Goal: Task Accomplishment & Management: Manage account settings

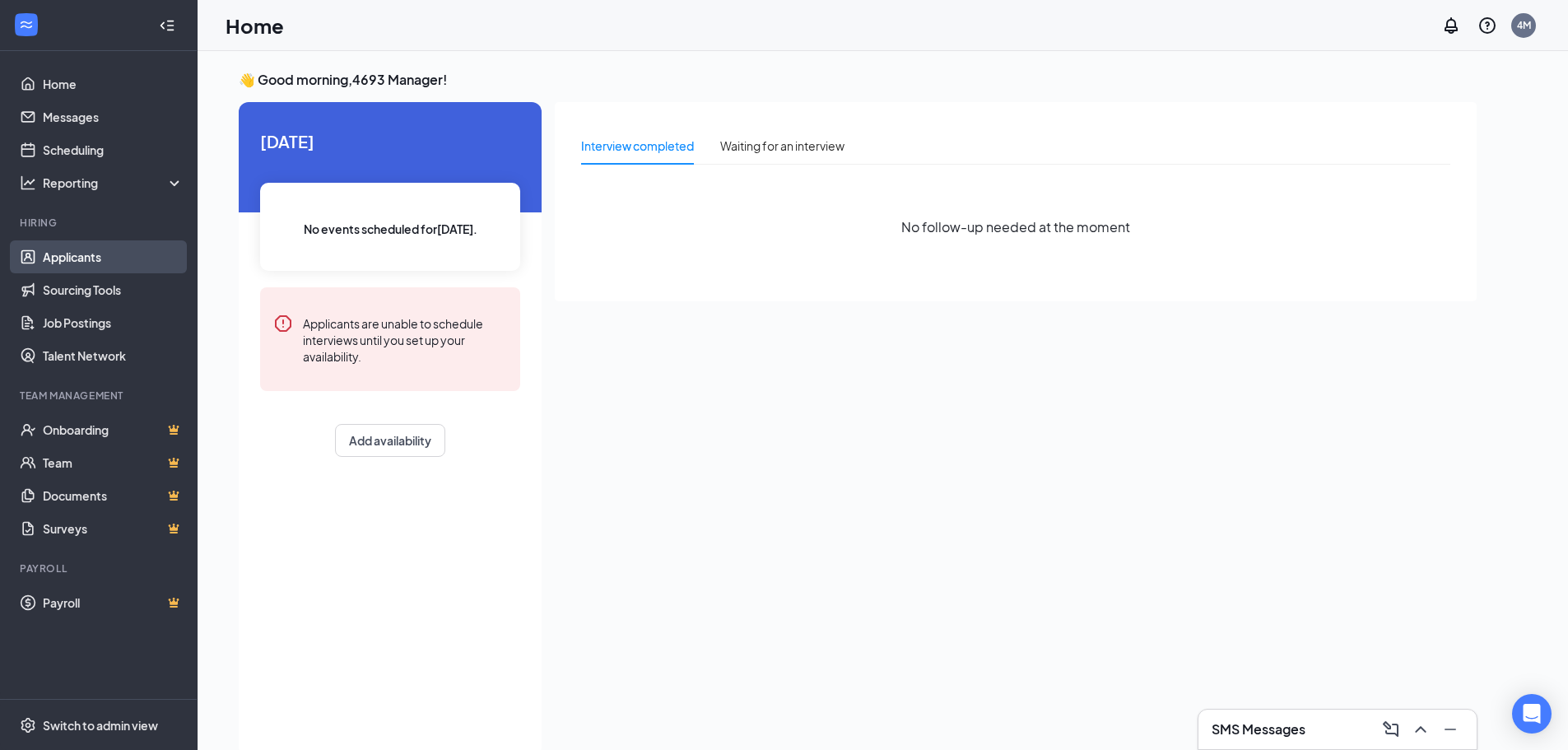
click at [97, 259] on link "Applicants" at bounding box center [113, 256] width 141 height 33
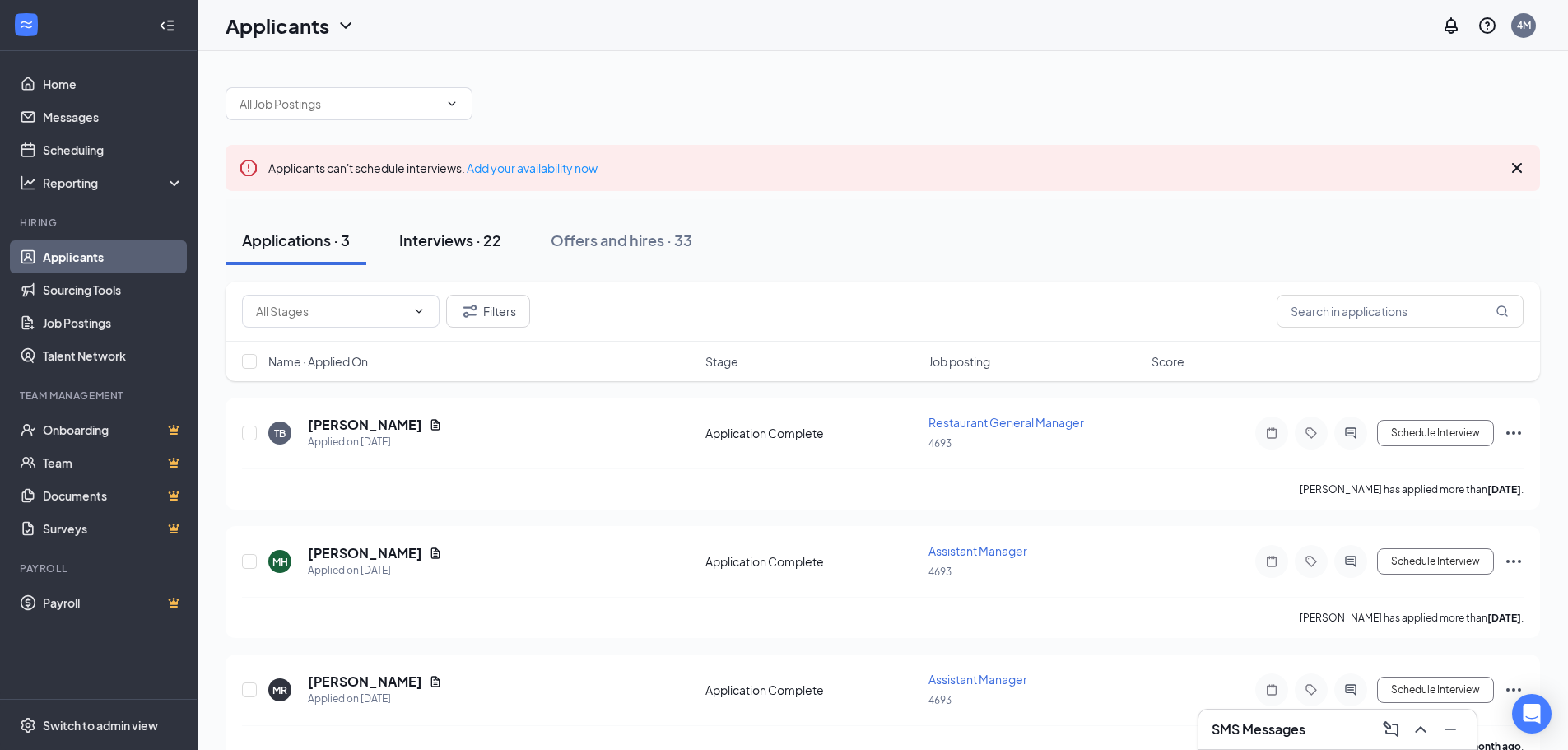
click at [417, 242] on div "Interviews · 22" at bounding box center [450, 239] width 102 height 21
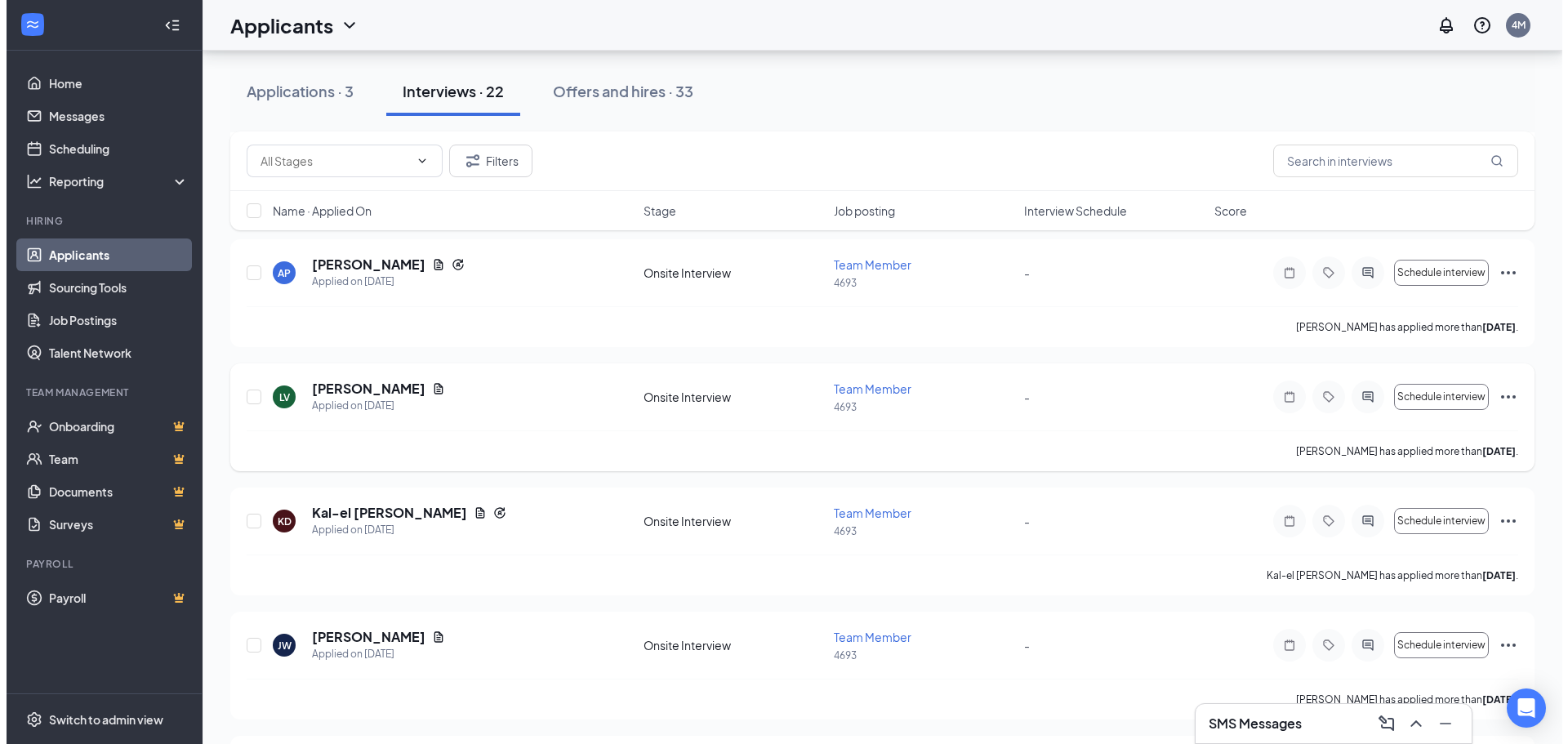
scroll to position [1144, 0]
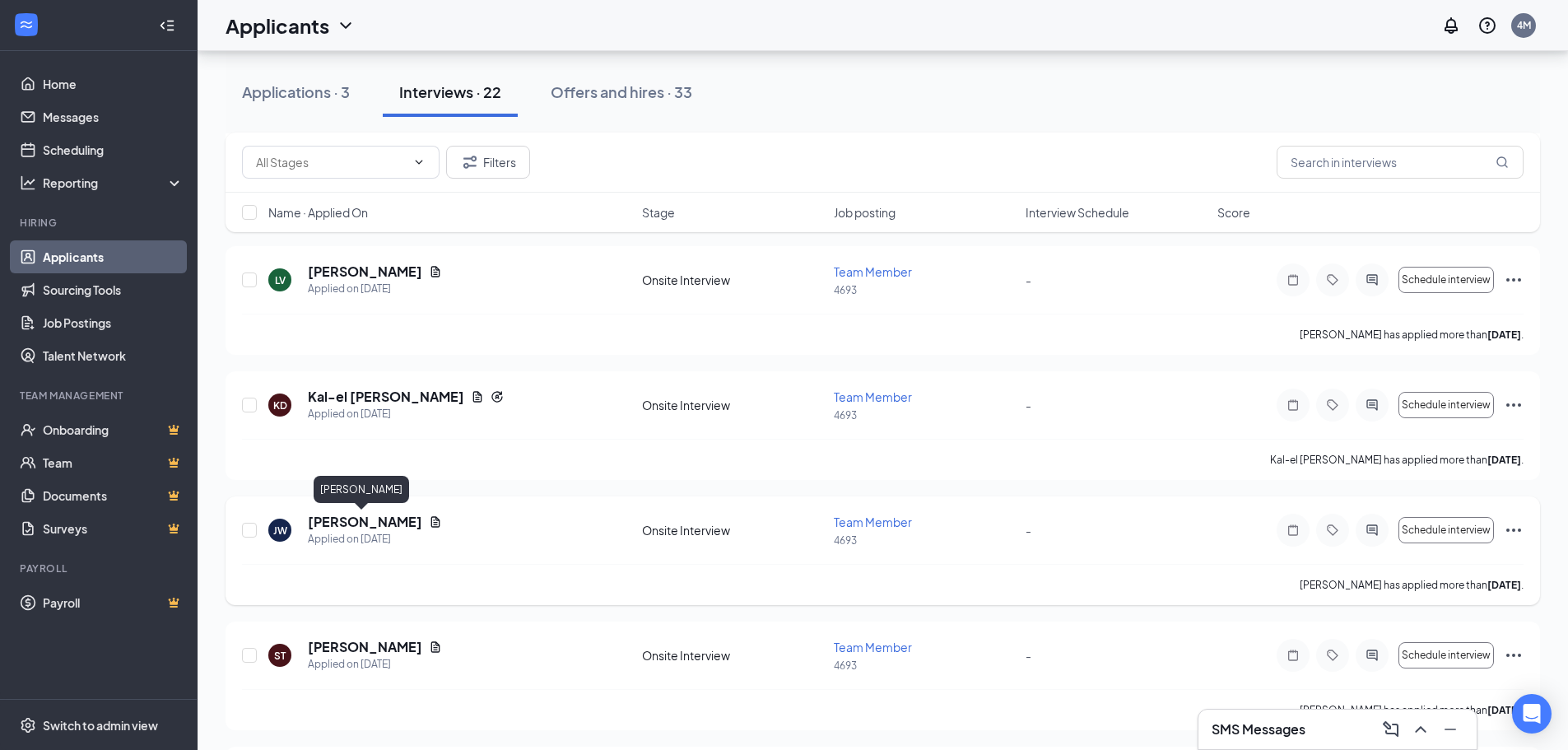
click at [359, 523] on h5 "[PERSON_NAME]" at bounding box center [365, 522] width 115 height 18
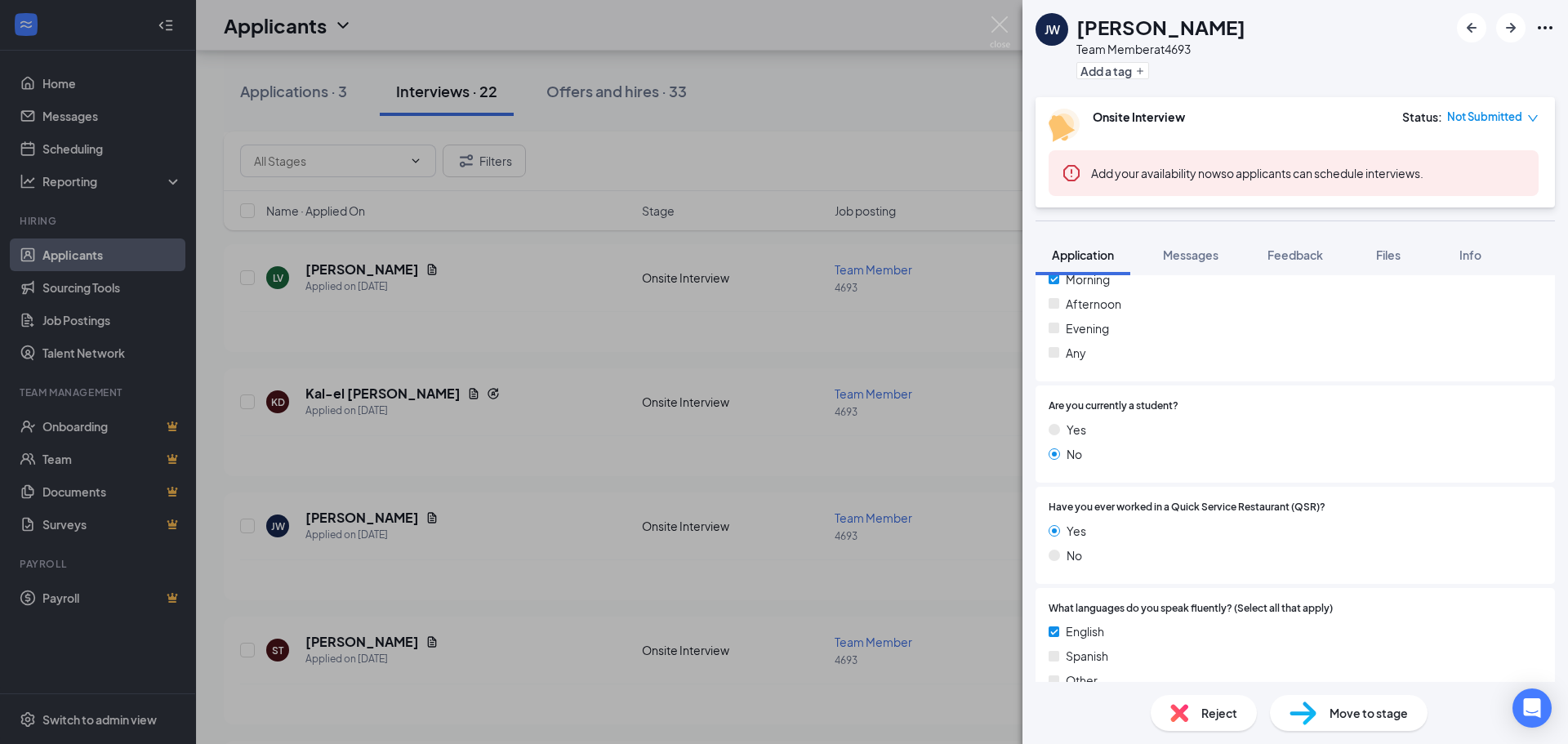
scroll to position [490, 0]
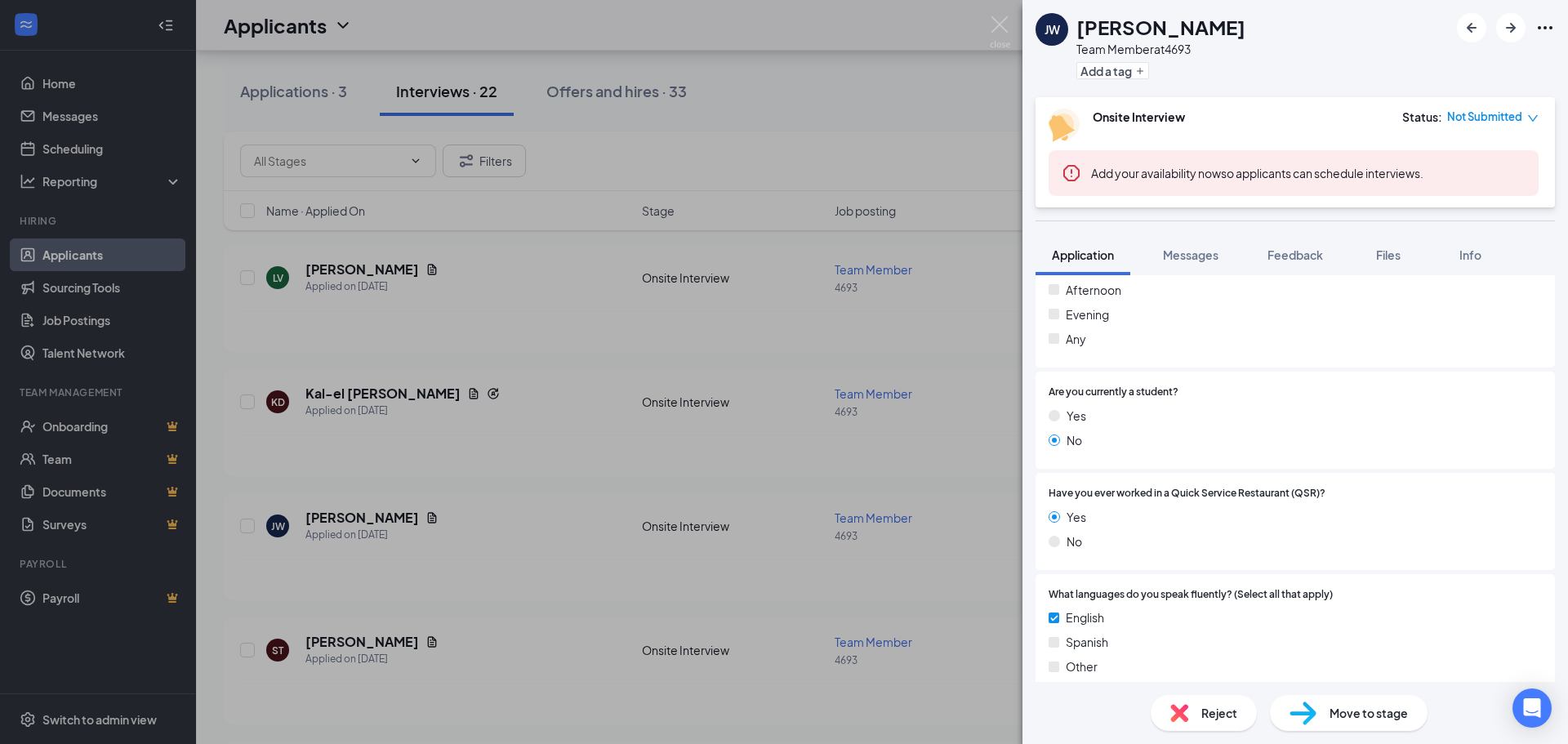
click at [441, 532] on div "[PERSON_NAME] [PERSON_NAME] Team Member at 4693 Add a tag Onsite Interview Stat…" at bounding box center [784, 372] width 1568 height 744
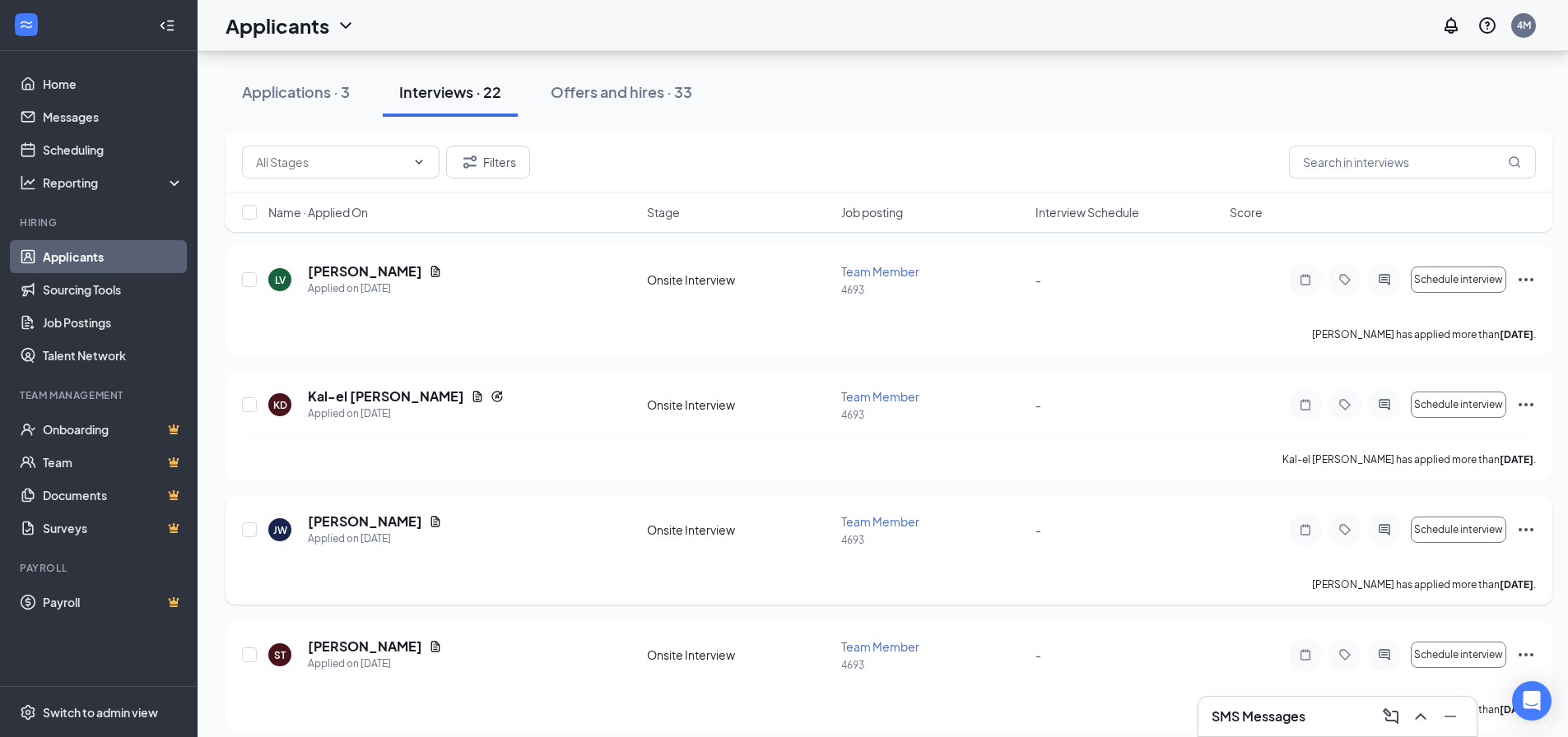
click at [378, 525] on h5 "[PERSON_NAME]" at bounding box center [365, 522] width 115 height 18
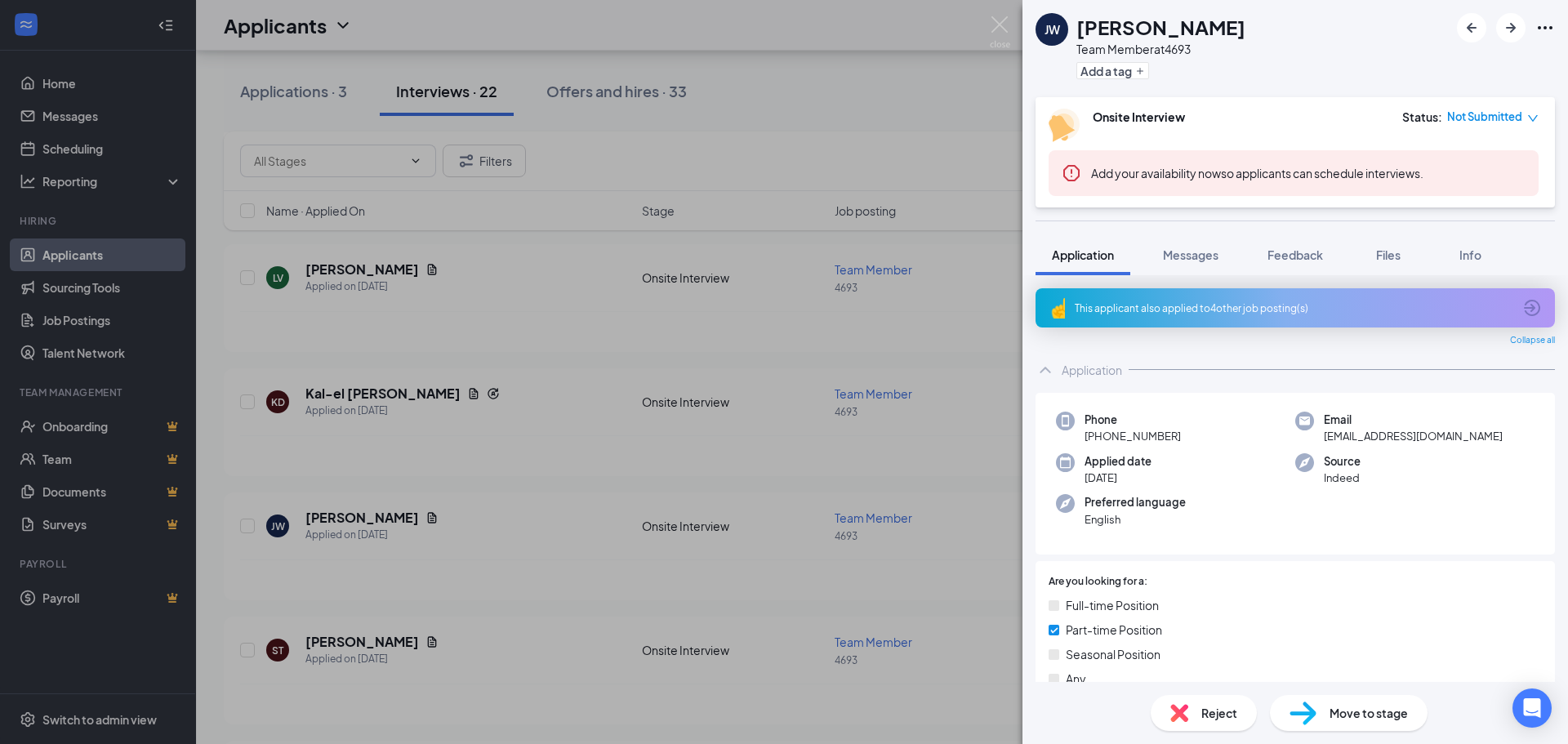
click at [457, 571] on div "[PERSON_NAME] [PERSON_NAME] Team Member at 4693 Add a tag Onsite Interview Stat…" at bounding box center [784, 372] width 1568 height 744
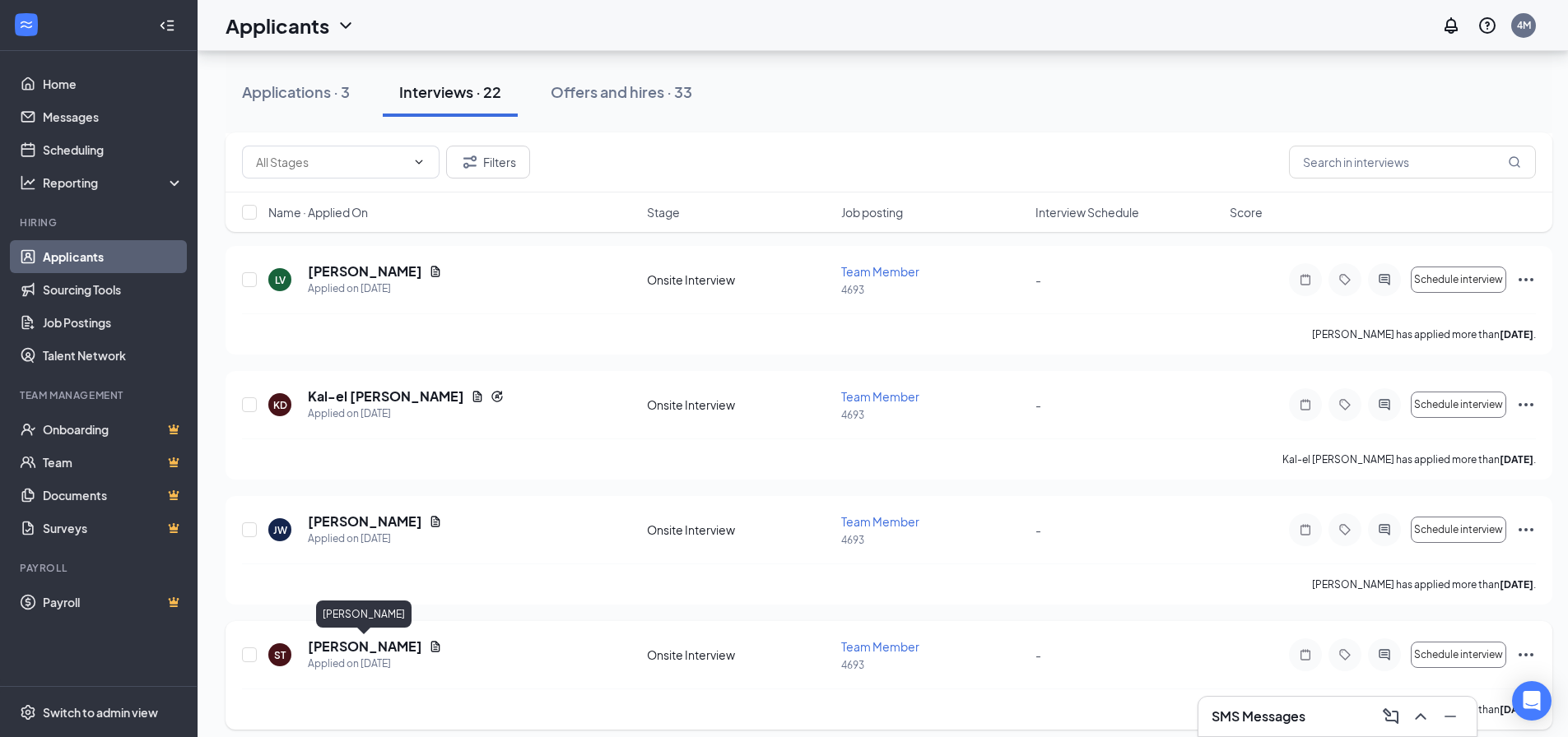
click at [390, 647] on h5 "[PERSON_NAME]" at bounding box center [365, 647] width 115 height 18
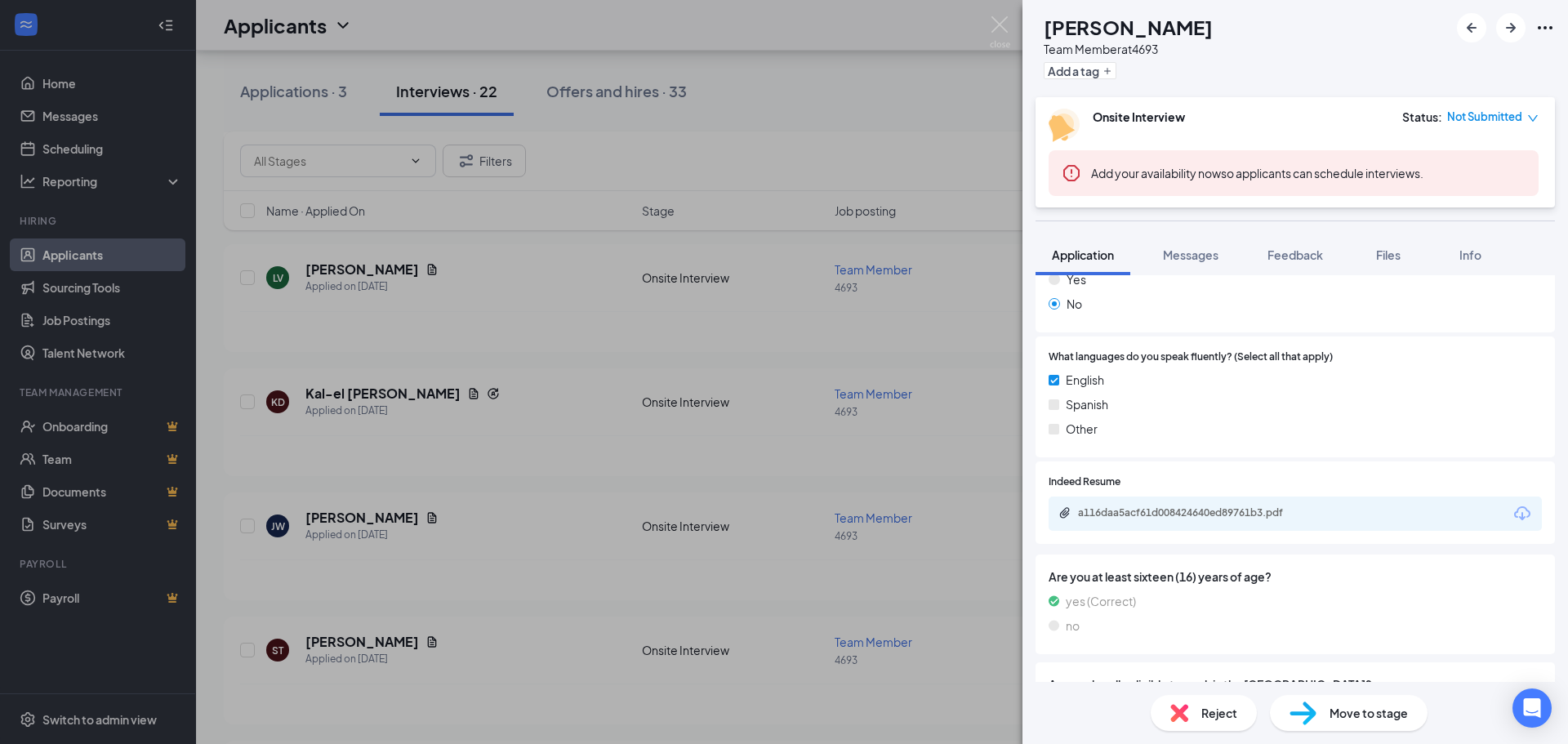
scroll to position [603, 0]
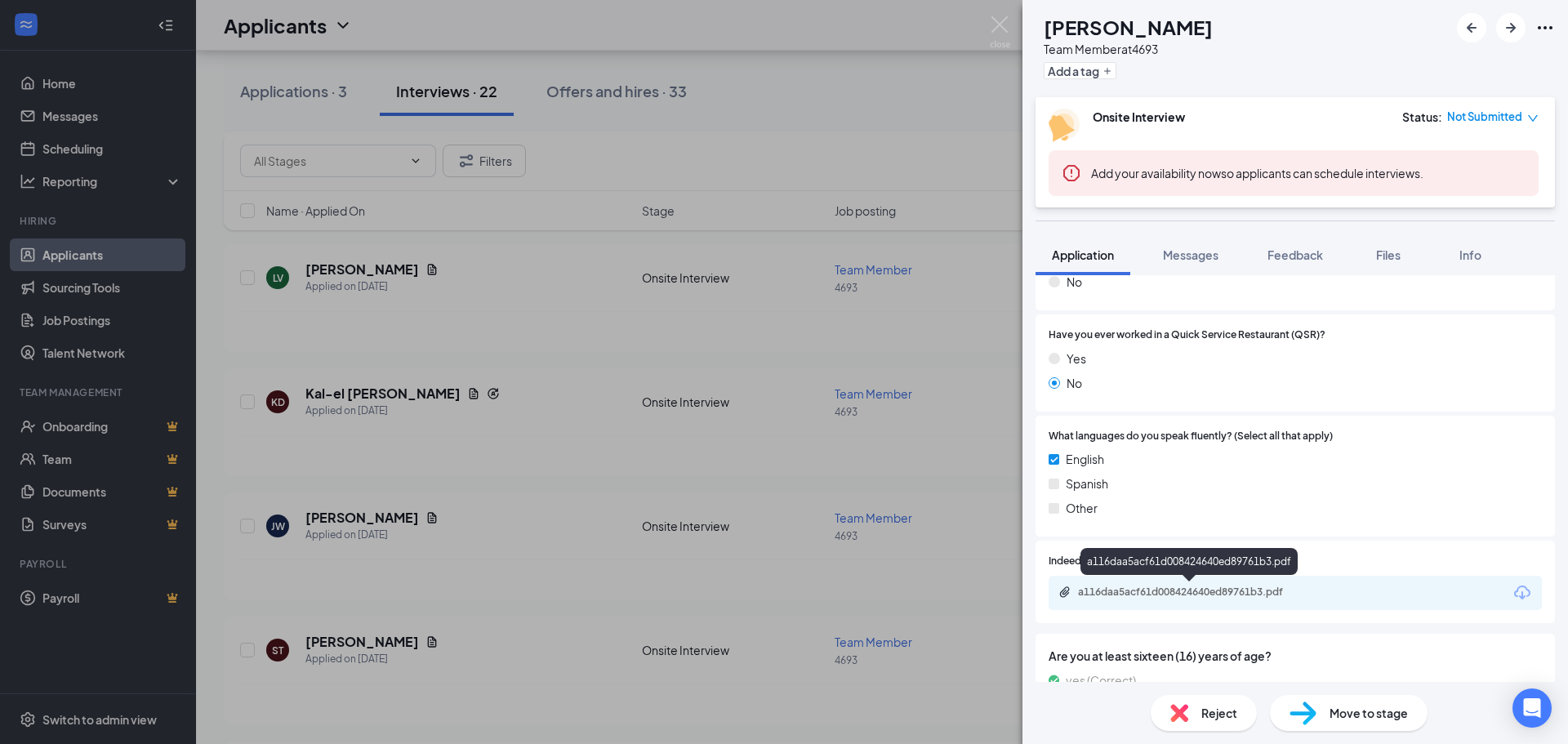
click at [1163, 594] on div "a116daa5acf61d008424640ed89761b3.pdf" at bounding box center [1191, 592] width 228 height 13
drag, startPoint x: 506, startPoint y: 443, endPoint x: 674, endPoint y: 450, distance: 168.1
click at [505, 444] on div "ST [PERSON_NAME] Team Member at 4693 Add a tag Onsite Interview Status : Not Su…" at bounding box center [784, 372] width 1568 height 744
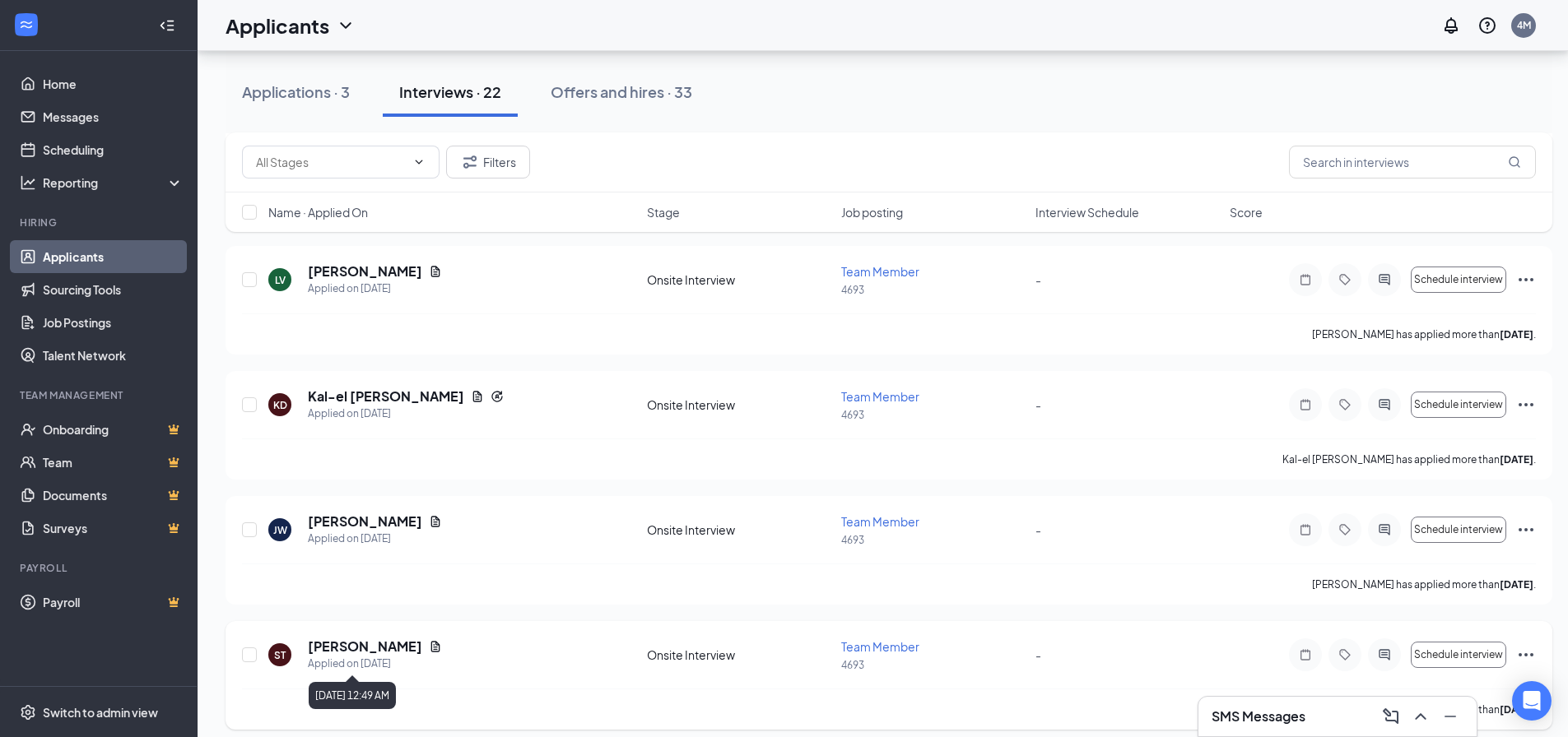
click at [406, 646] on h5 "[PERSON_NAME]" at bounding box center [365, 647] width 115 height 18
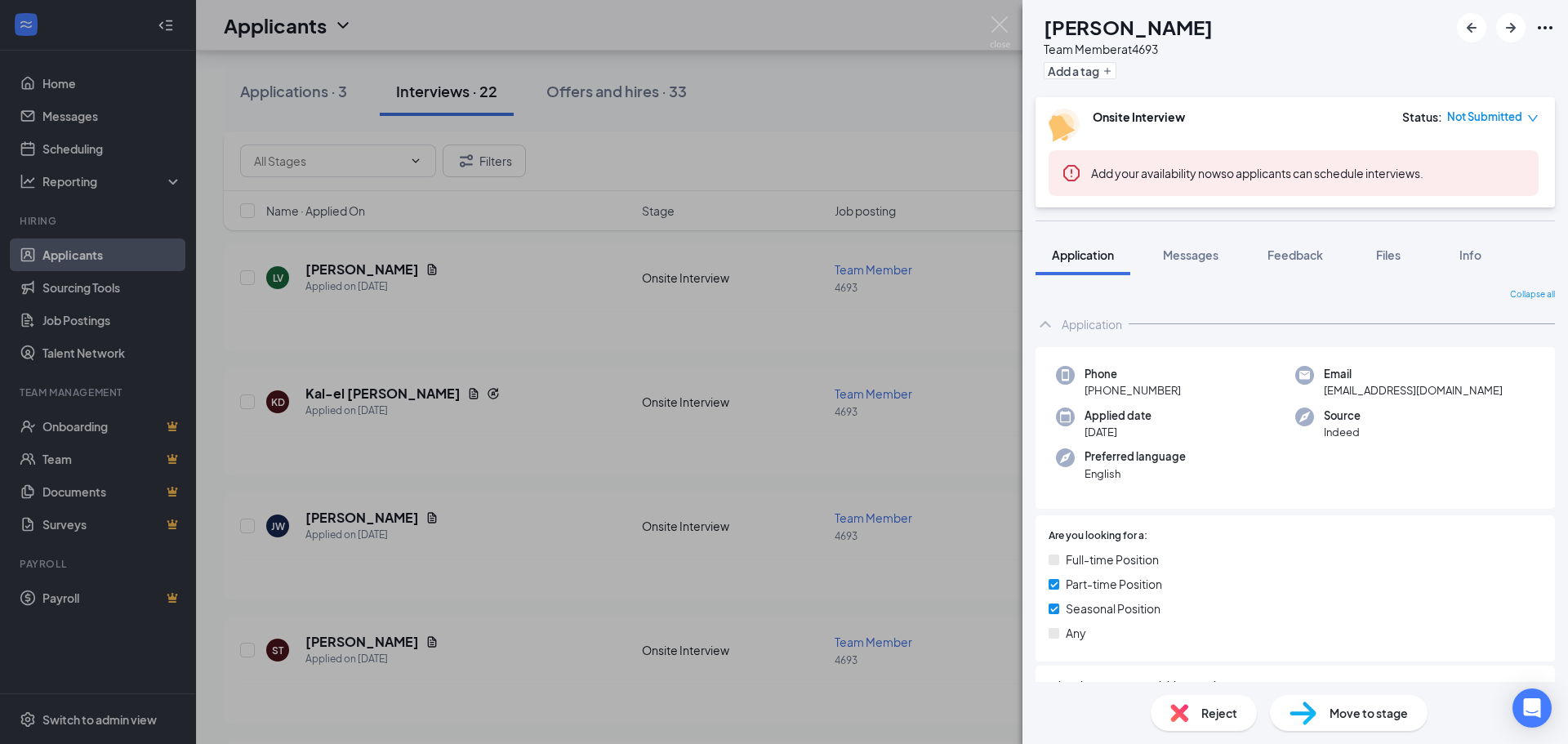
click at [496, 558] on div "ST [PERSON_NAME] Team Member at 4693 Add a tag Onsite Interview Status : Not Su…" at bounding box center [784, 372] width 1568 height 744
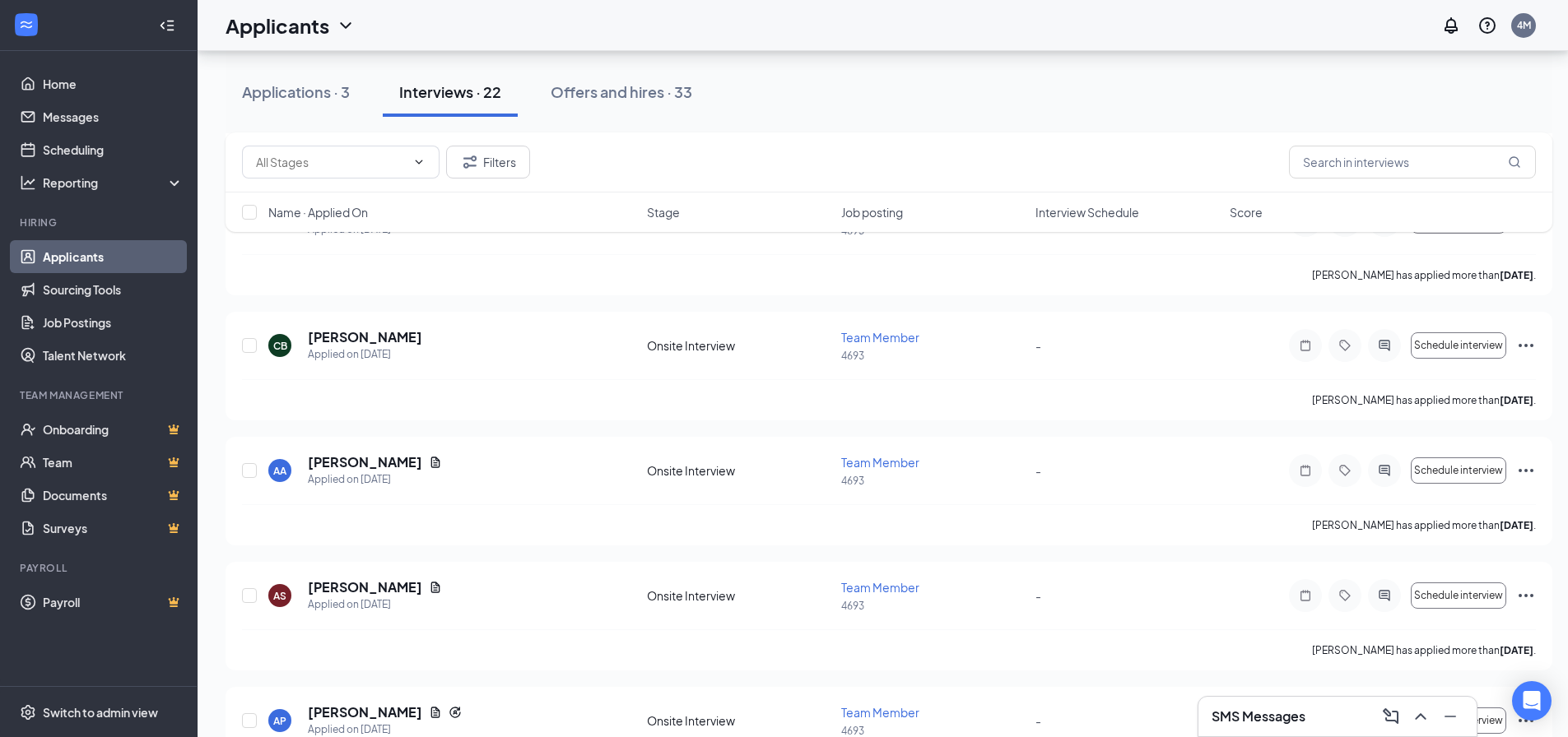
scroll to position [576, 0]
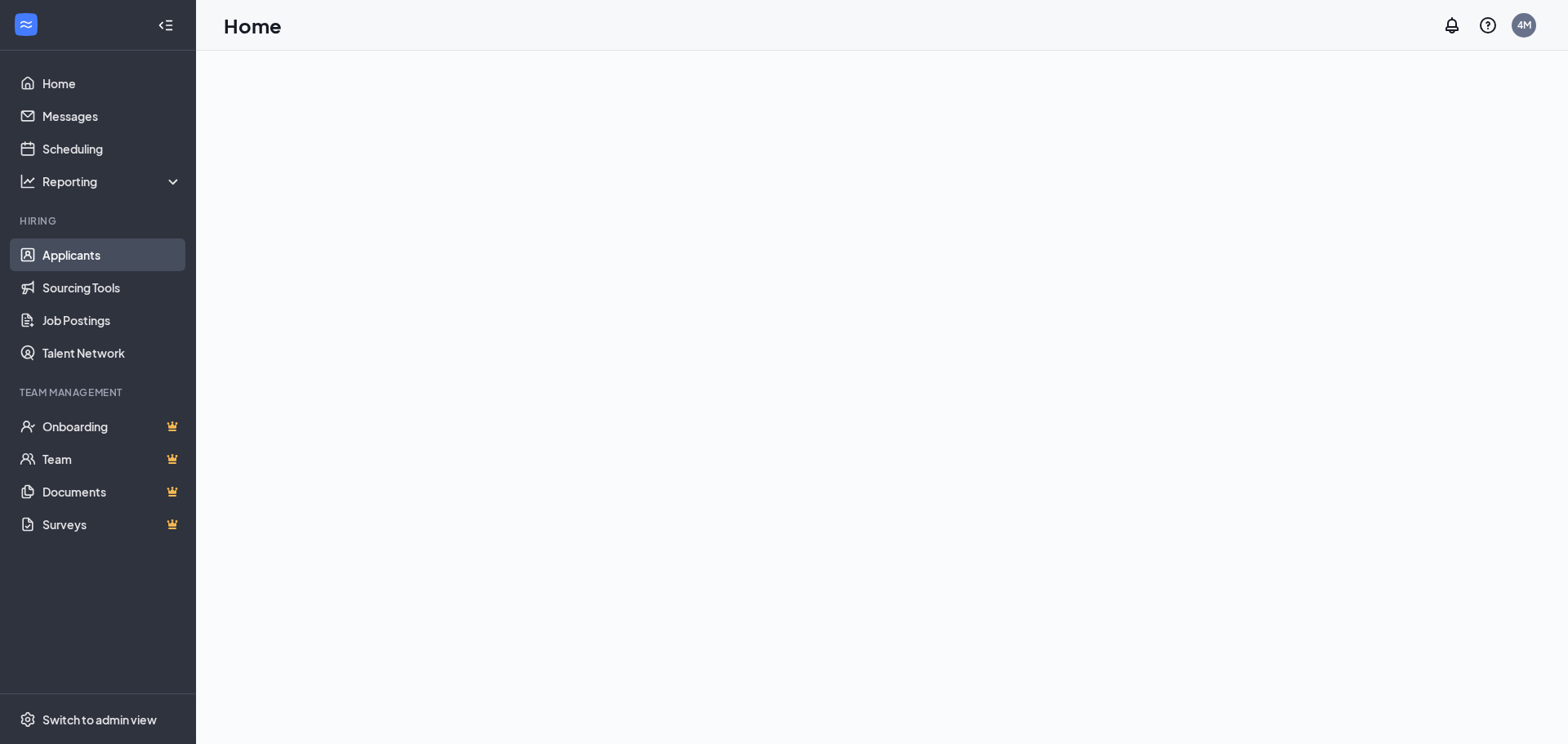
click at [111, 248] on link "Applicants" at bounding box center [112, 254] width 139 height 33
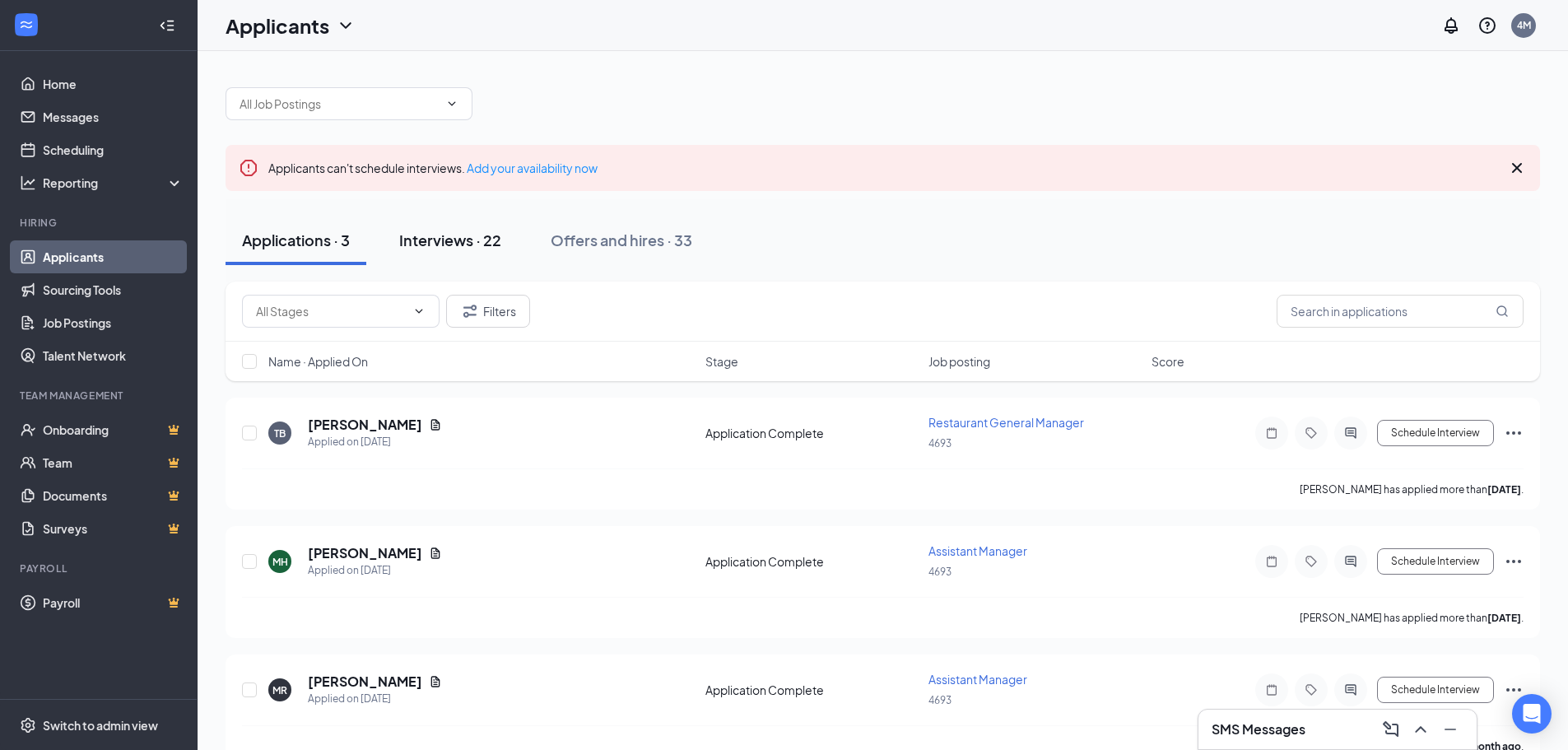
click at [481, 234] on div "Interviews · 22" at bounding box center [450, 239] width 102 height 21
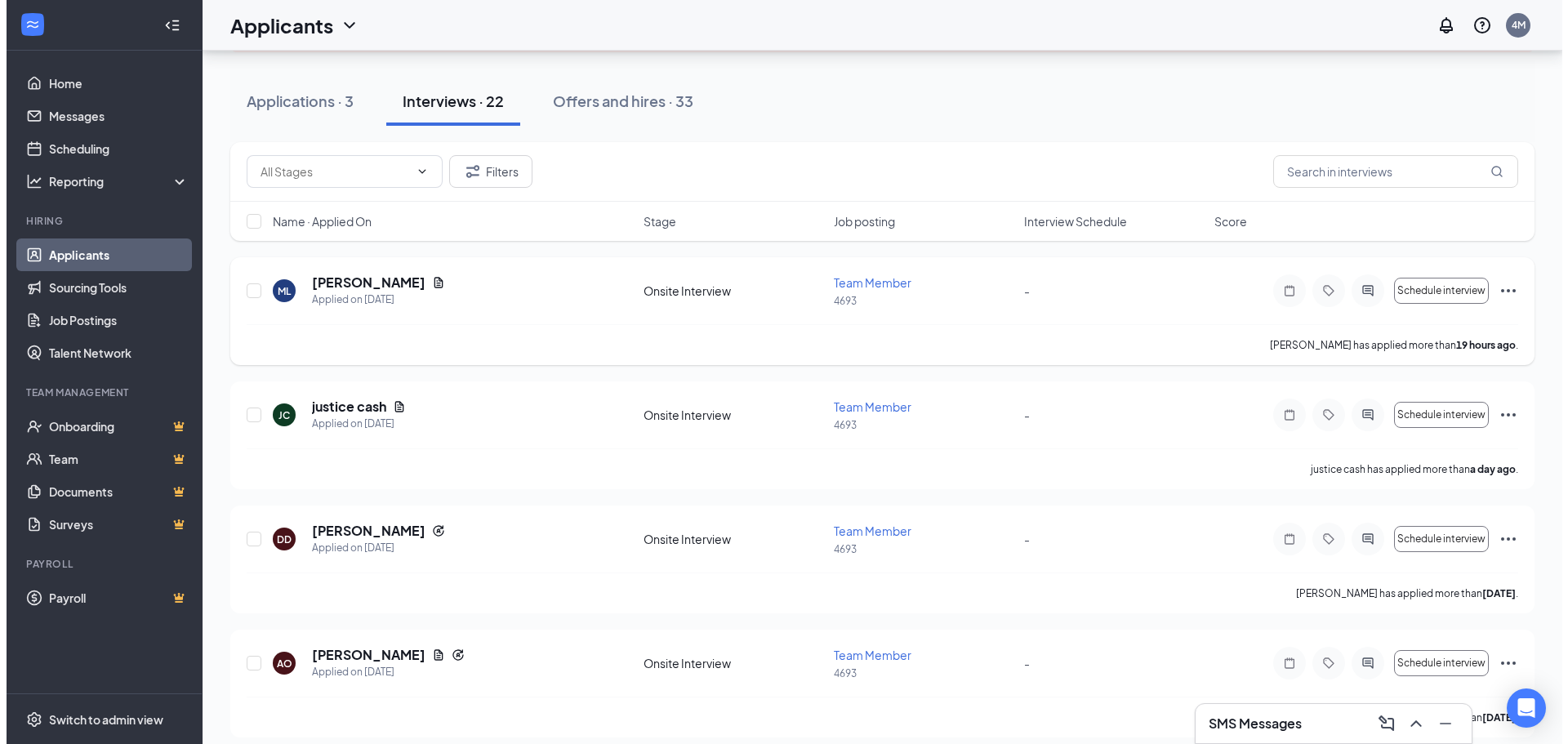
scroll to position [164, 0]
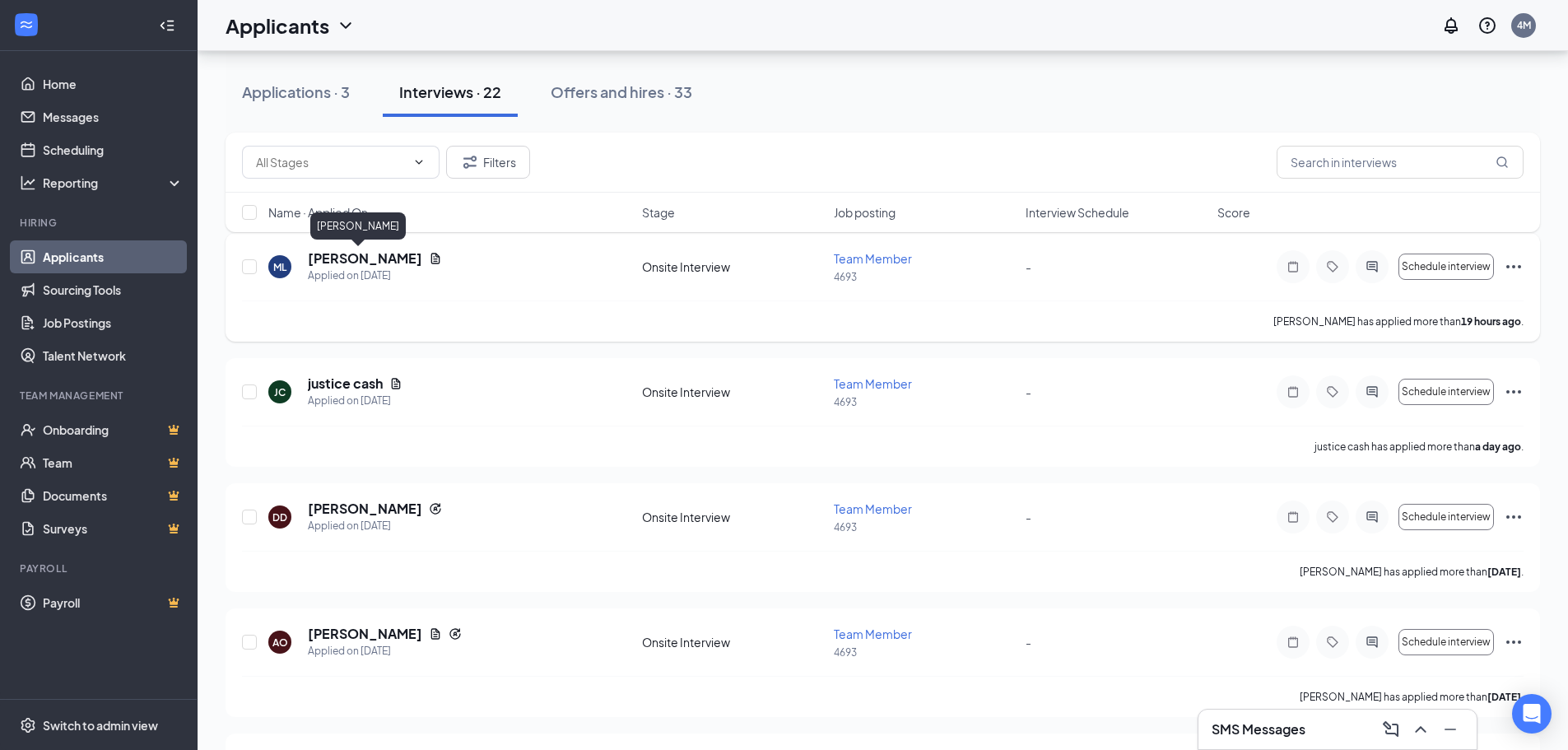
click at [351, 259] on h5 "[PERSON_NAME]" at bounding box center [365, 258] width 115 height 18
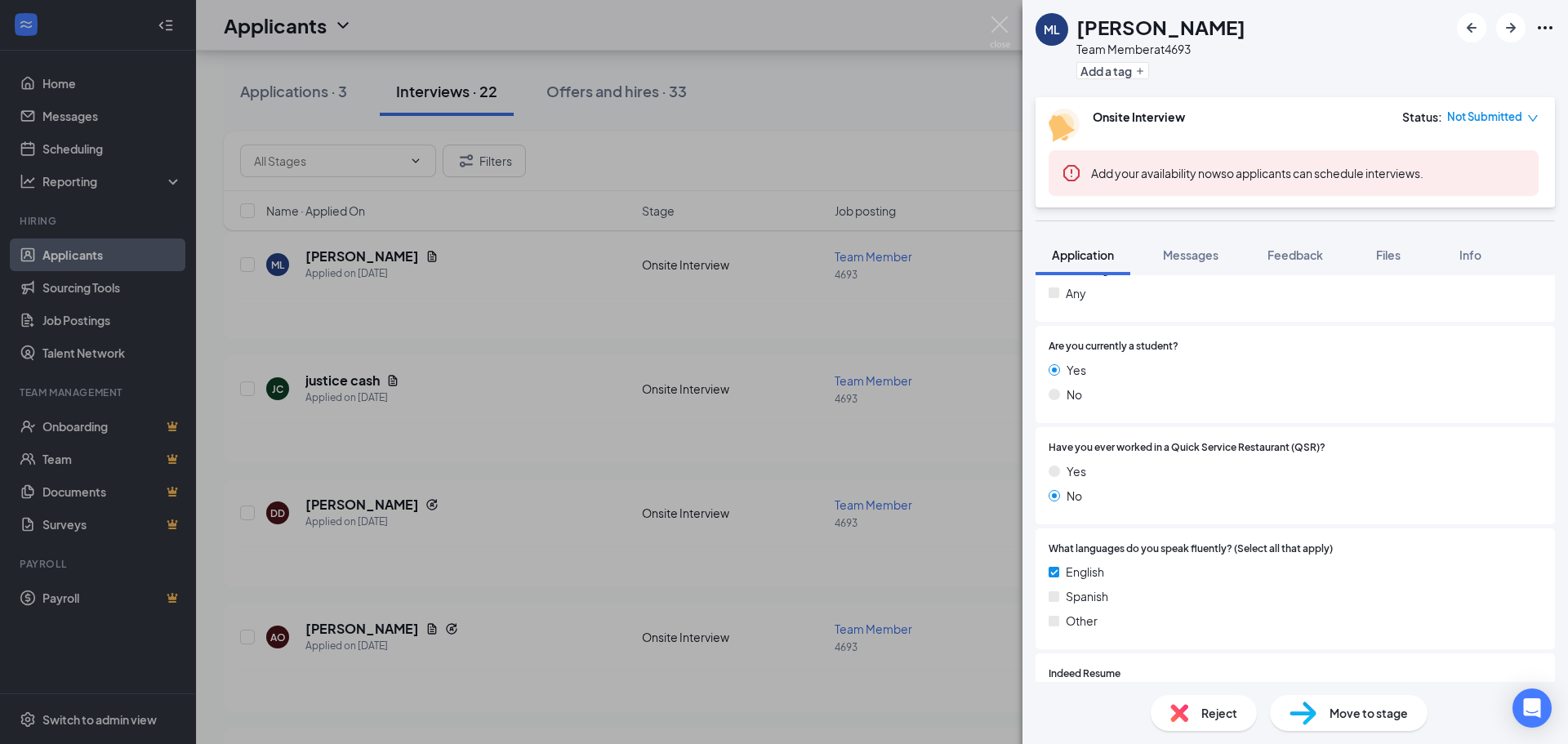
scroll to position [572, 0]
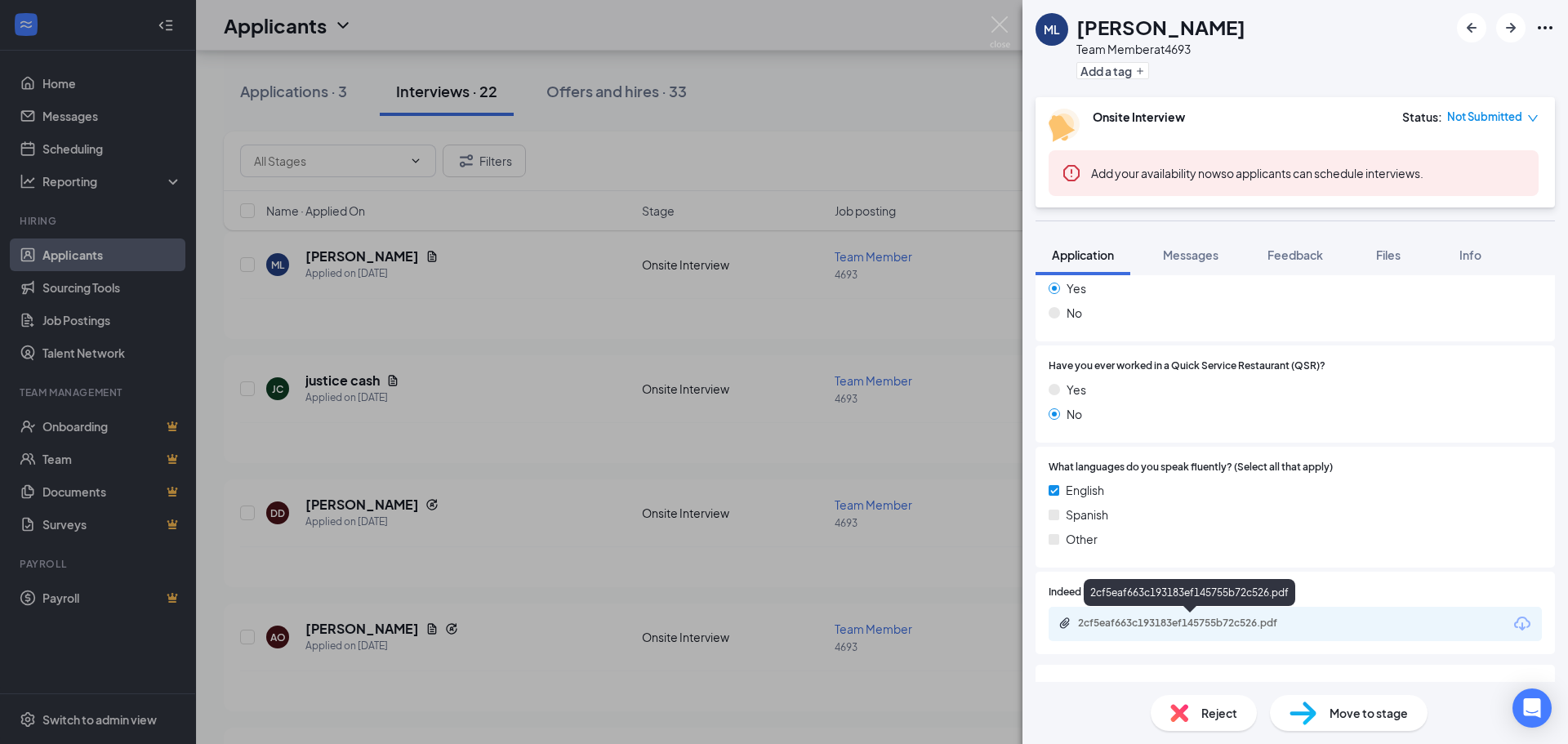
click at [1269, 621] on div "2cf5eaf663c193183ef145755b72c526.pdf" at bounding box center [1191, 623] width 228 height 13
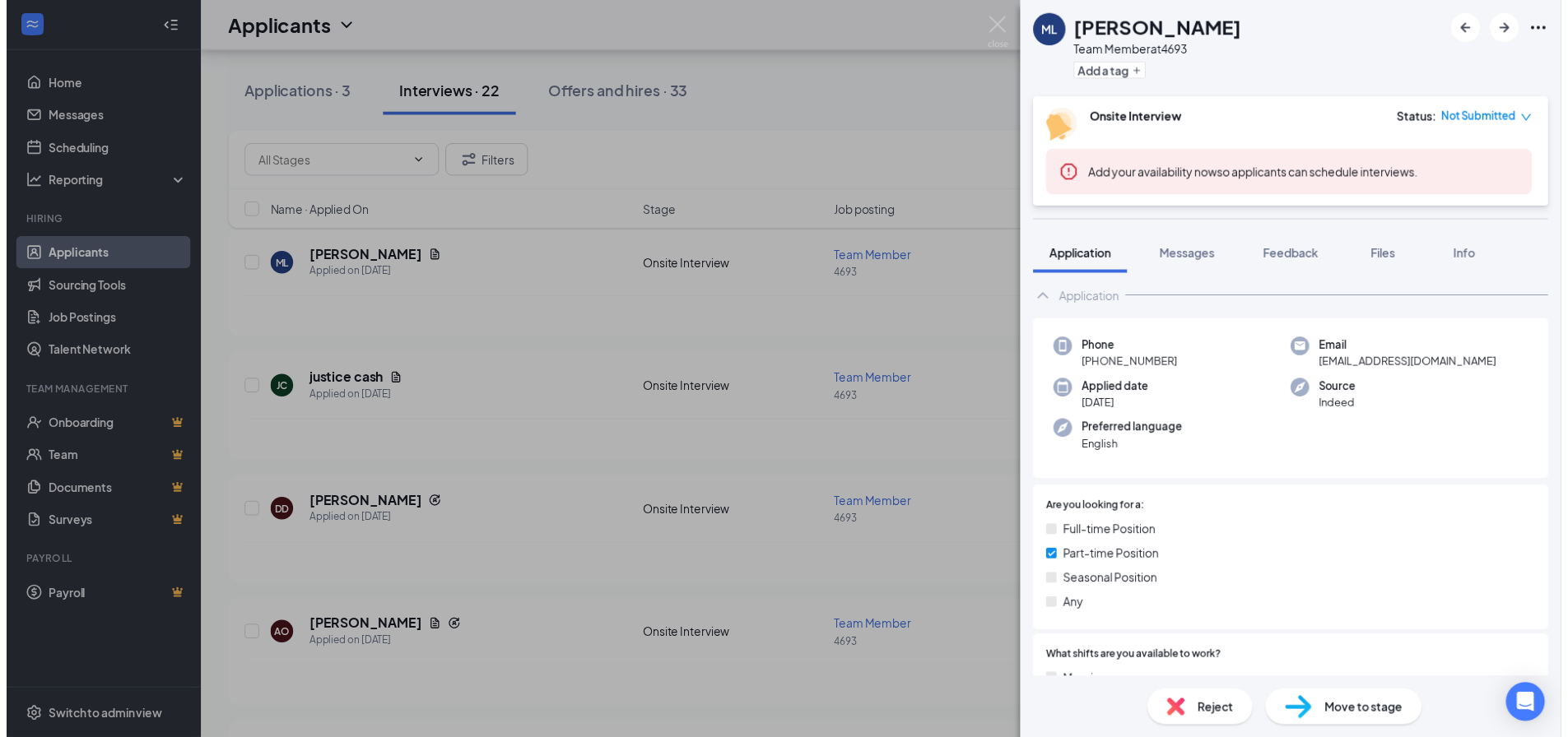
scroll to position [0, 0]
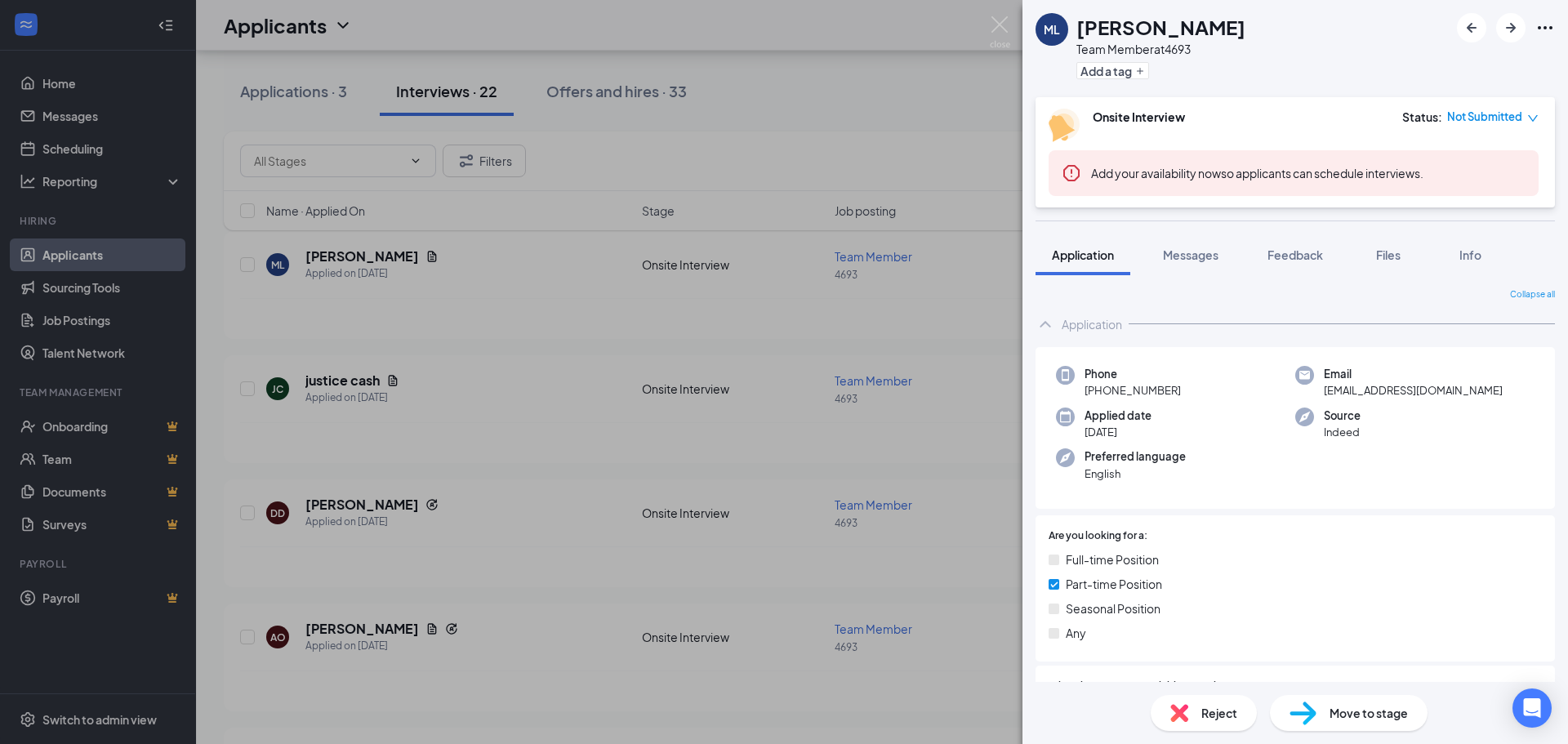
click at [754, 83] on div "ML Mason Lee Team Member at 4693 Add a tag Onsite Interview Status : Not Submit…" at bounding box center [784, 372] width 1568 height 744
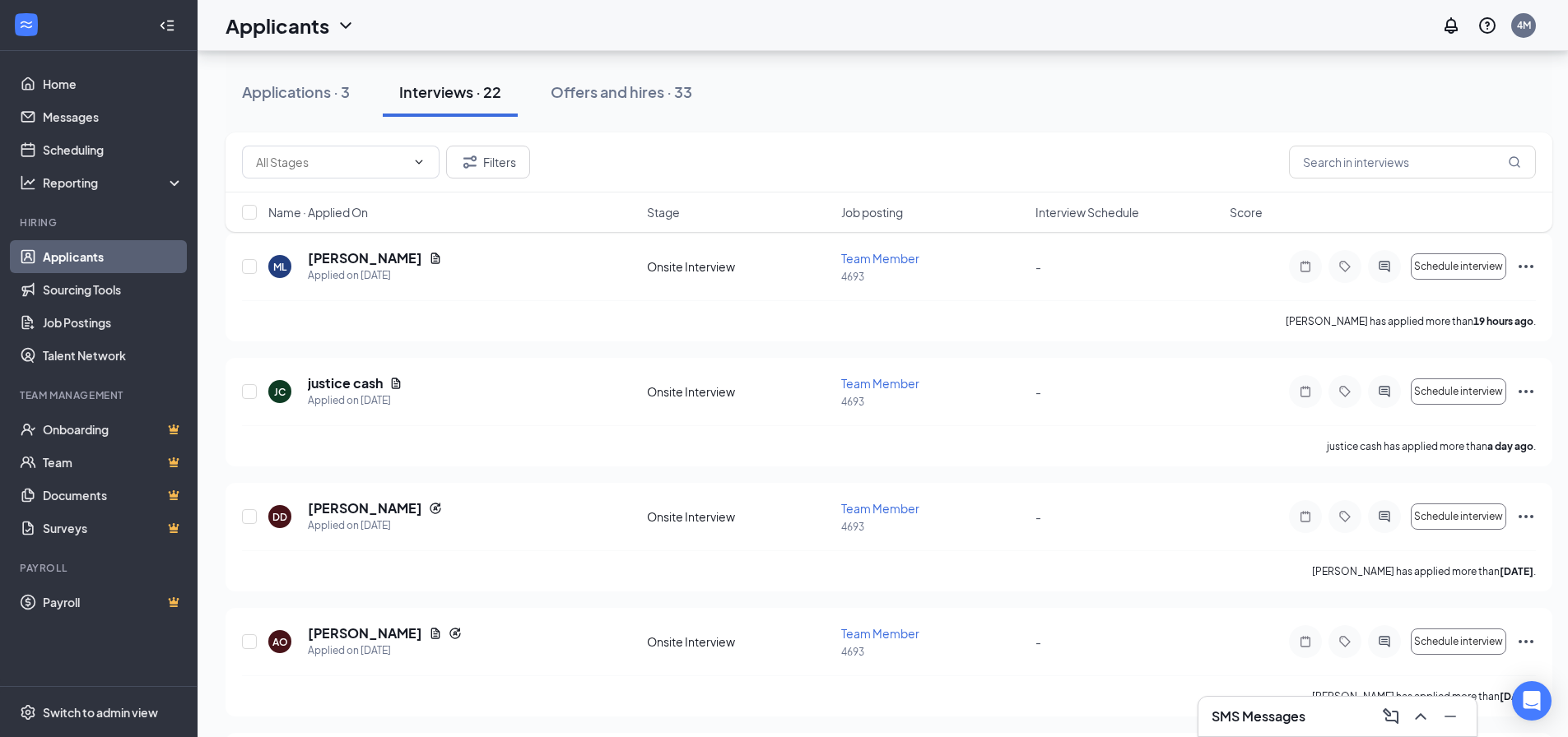
click at [885, 96] on div "Applications · 3 Interviews · 22 Offers and hires · 33" at bounding box center [889, 91] width 1327 height 49
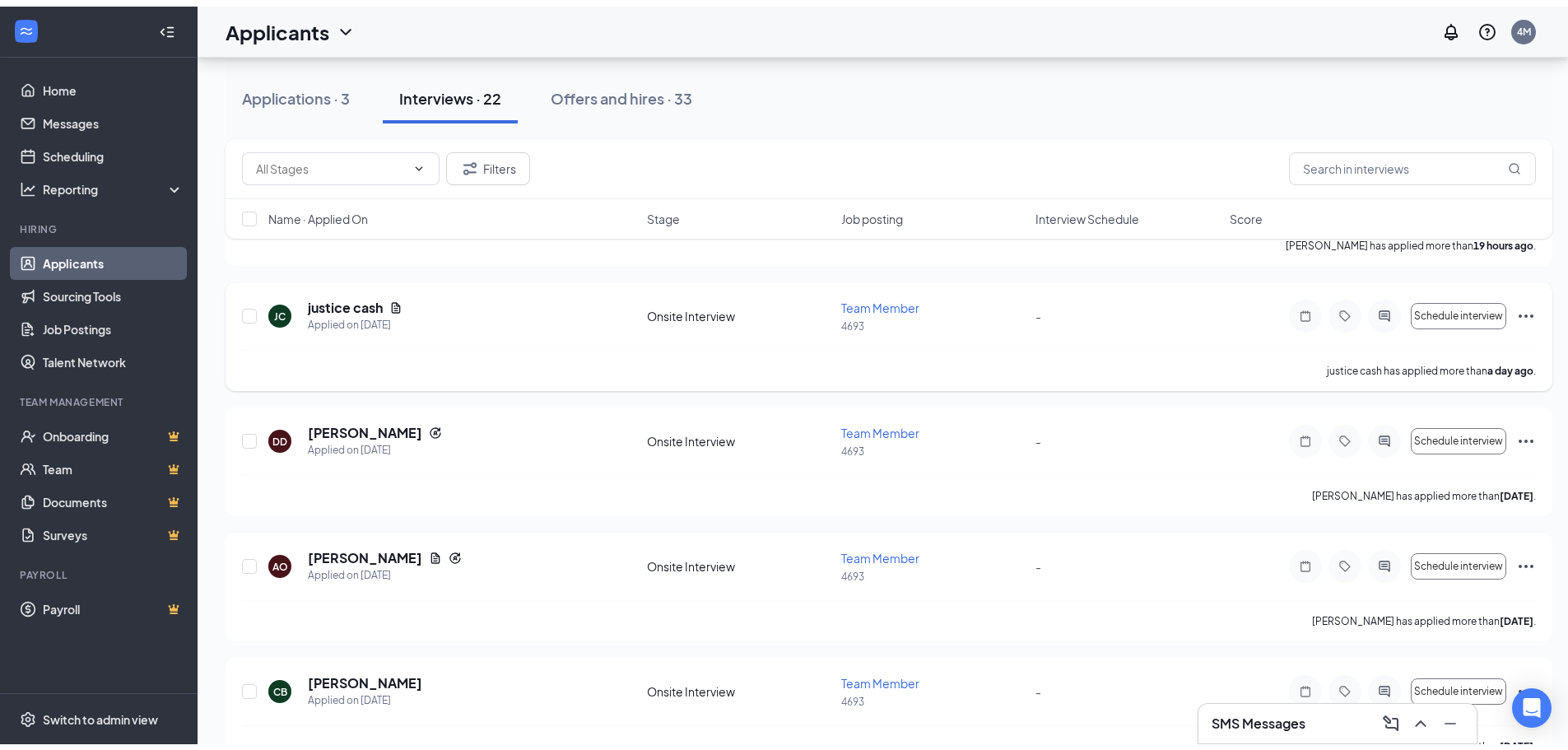
scroll to position [82, 0]
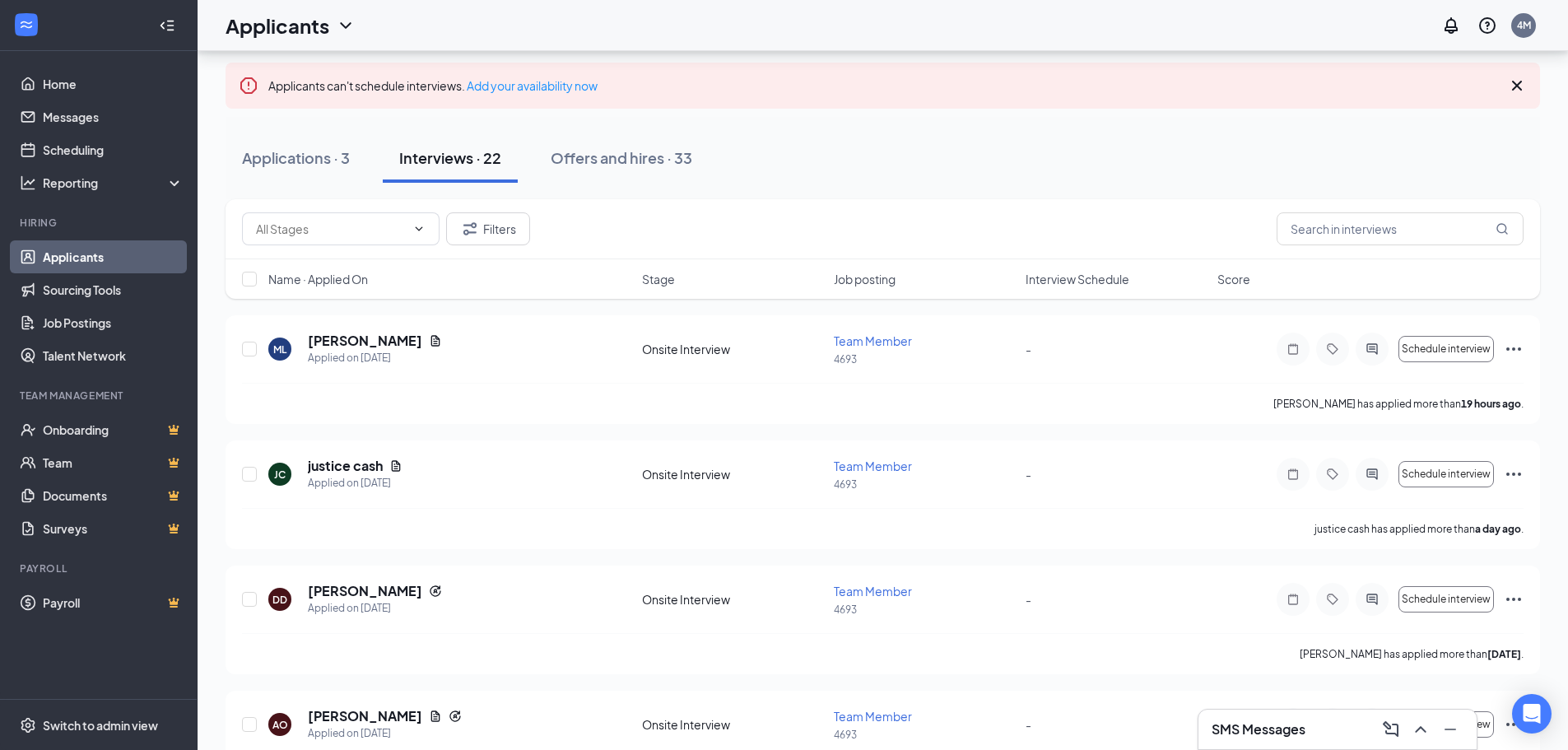
click at [1520, 88] on icon "Cross" at bounding box center [1516, 85] width 10 height 10
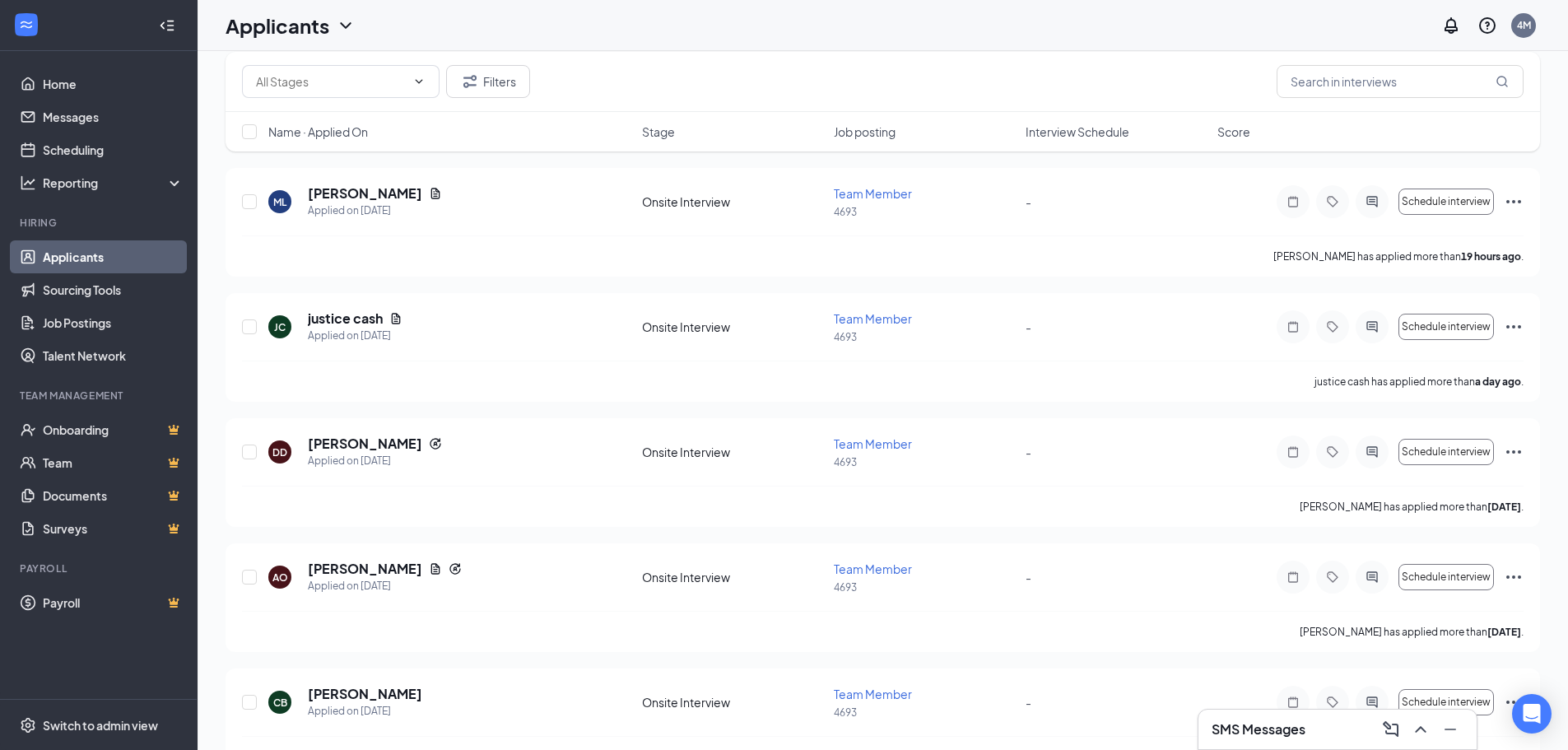
scroll to position [0, 0]
